Goal: Navigation & Orientation: Find specific page/section

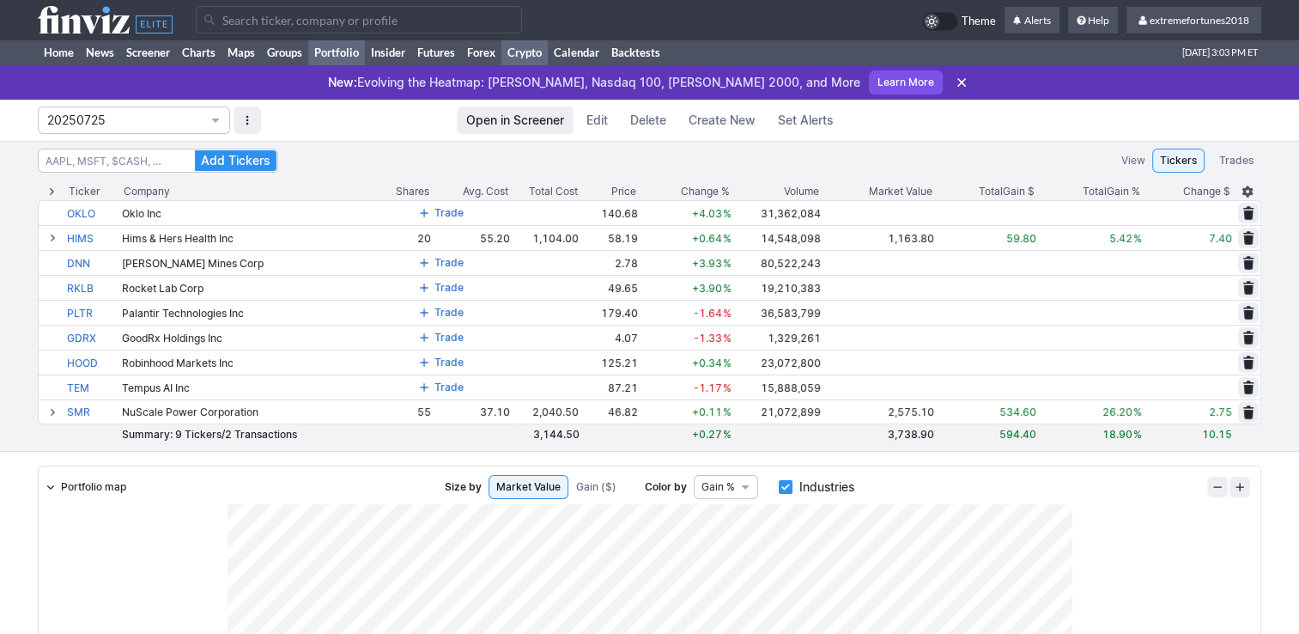
click at [515, 53] on link "Crypto" at bounding box center [524, 52] width 46 height 26
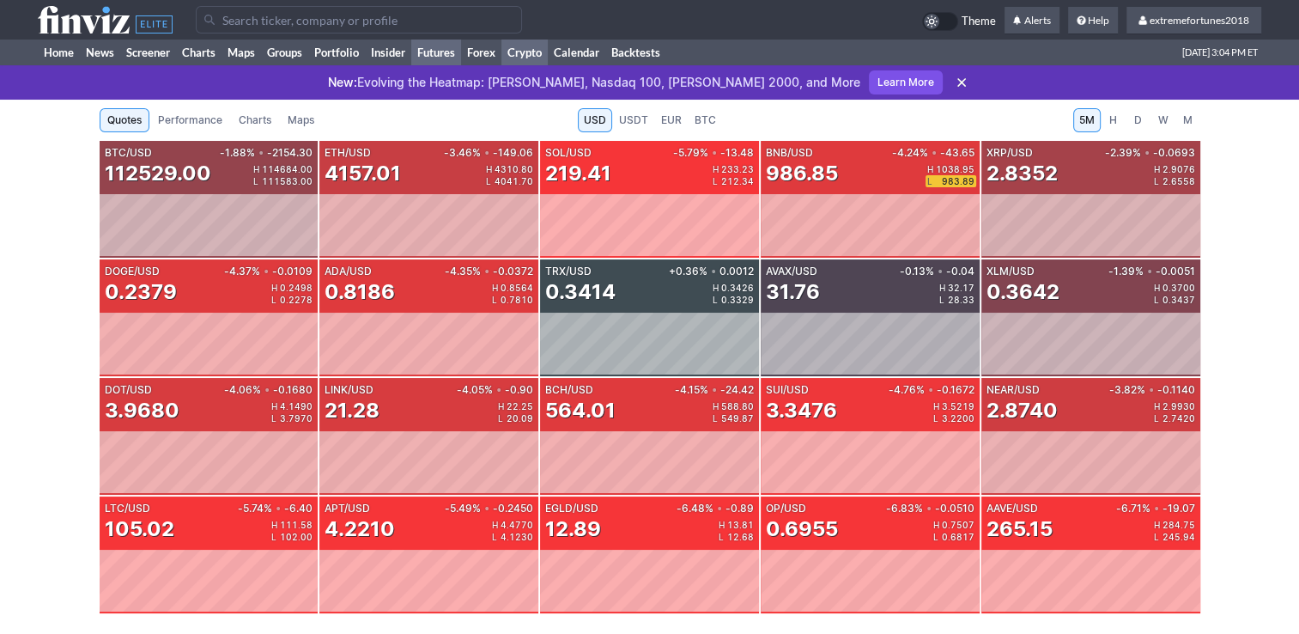
click at [433, 52] on link "Futures" at bounding box center [436, 52] width 50 height 26
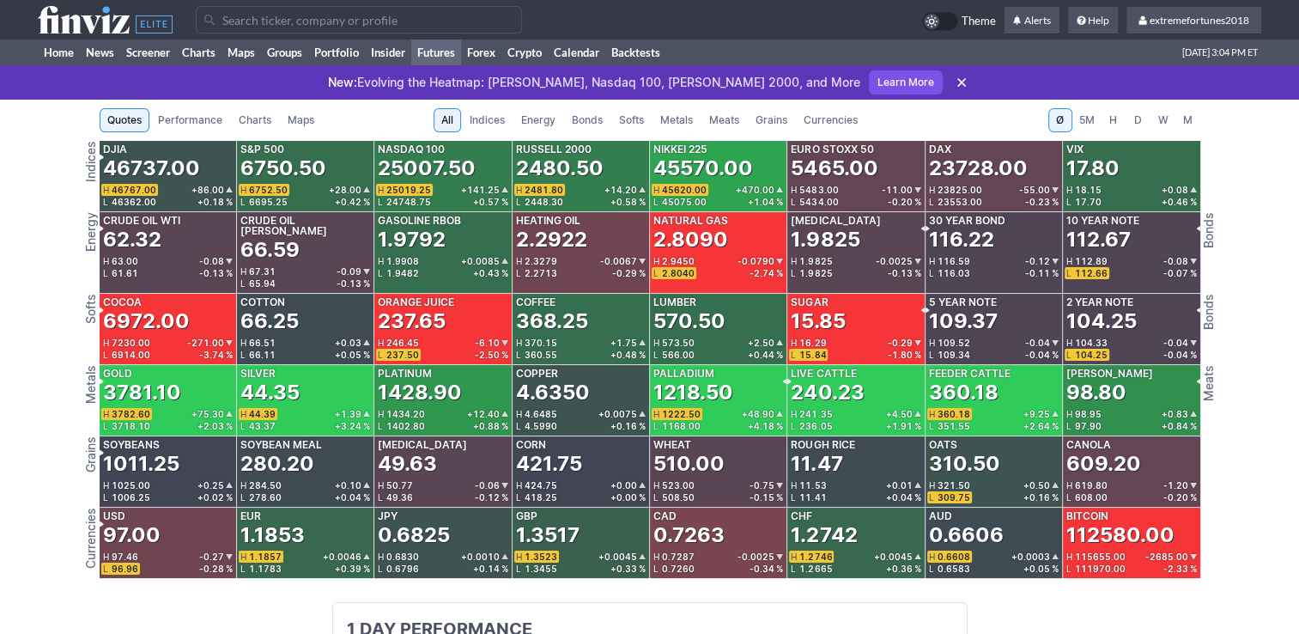
click at [692, 117] on span "Metals" at bounding box center [676, 120] width 33 height 17
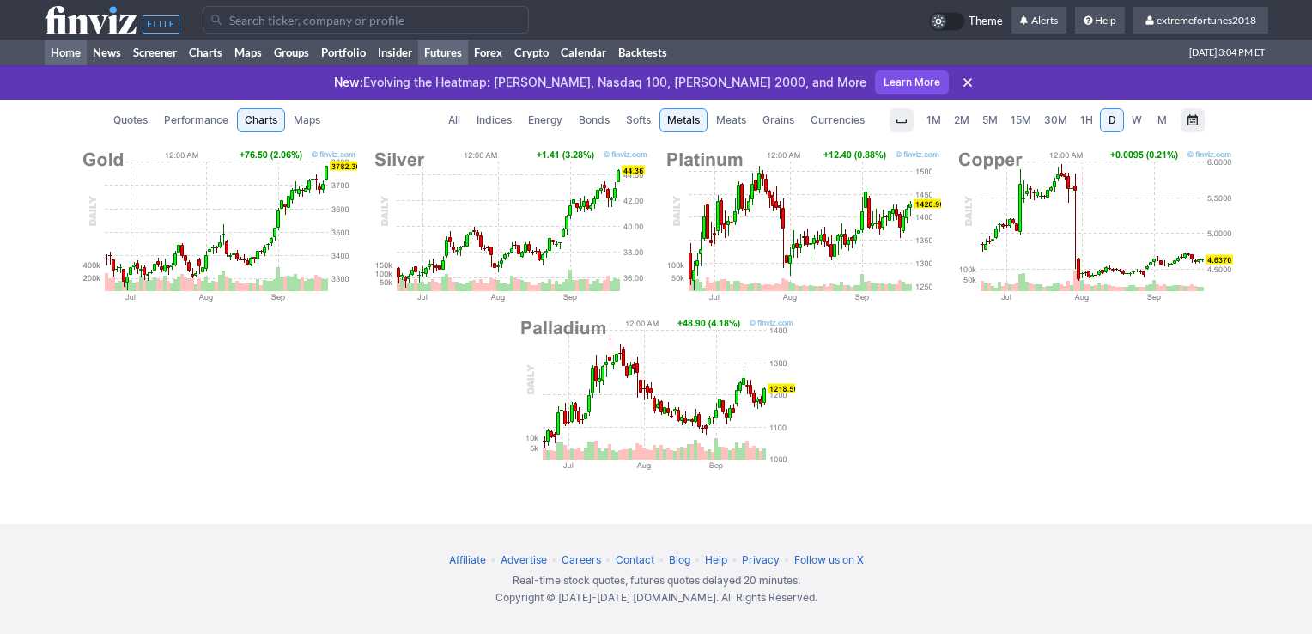
click at [64, 55] on link "Home" at bounding box center [66, 52] width 42 height 26
